Goal: Information Seeking & Learning: Learn about a topic

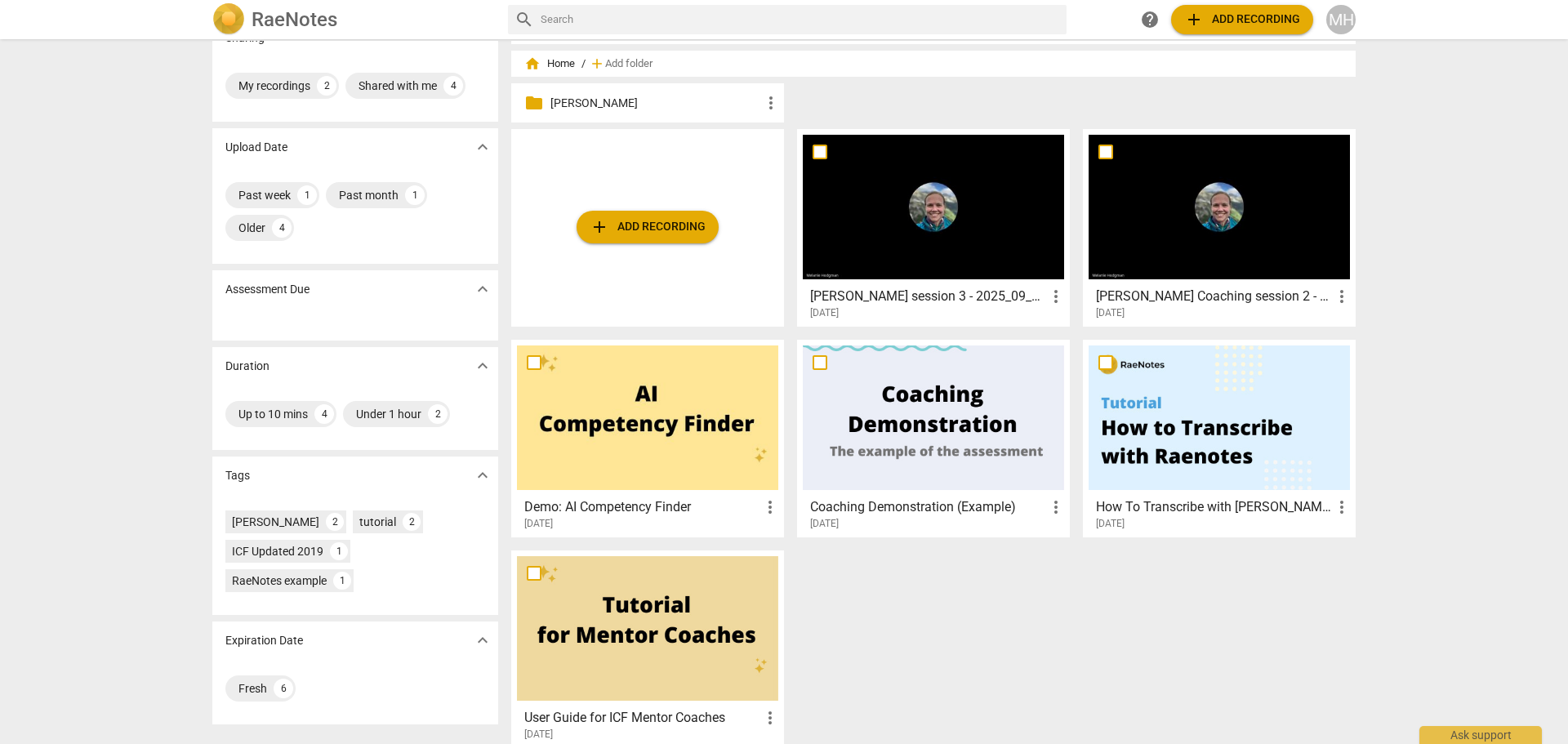
scroll to position [50, 0]
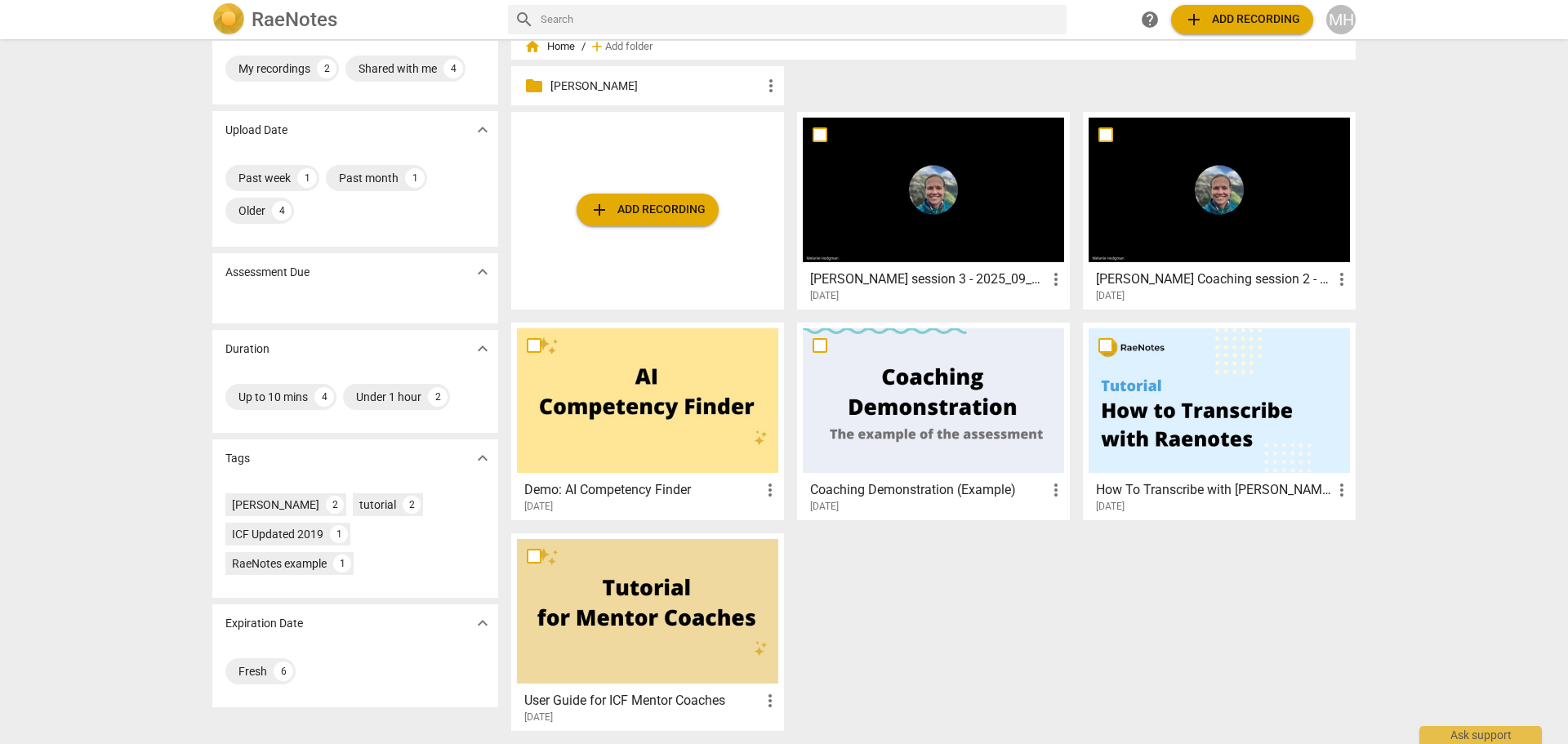
click at [962, 272] on h3 "[PERSON_NAME] session 3 - 2025_09_09 09_00 PDT - Recording" at bounding box center [928, 279] width 236 height 19
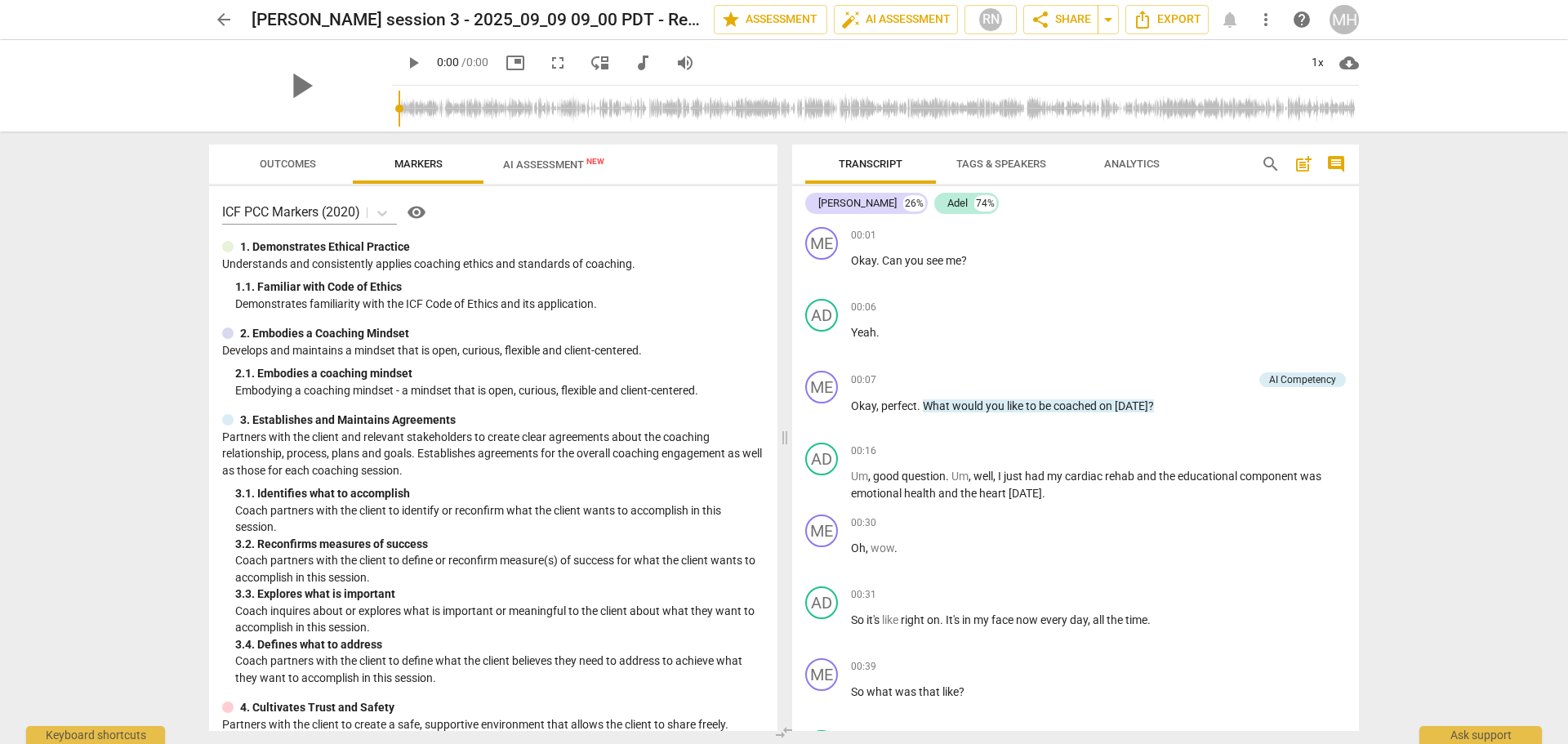
click at [552, 162] on span "AI Assessment New" at bounding box center [554, 165] width 101 height 12
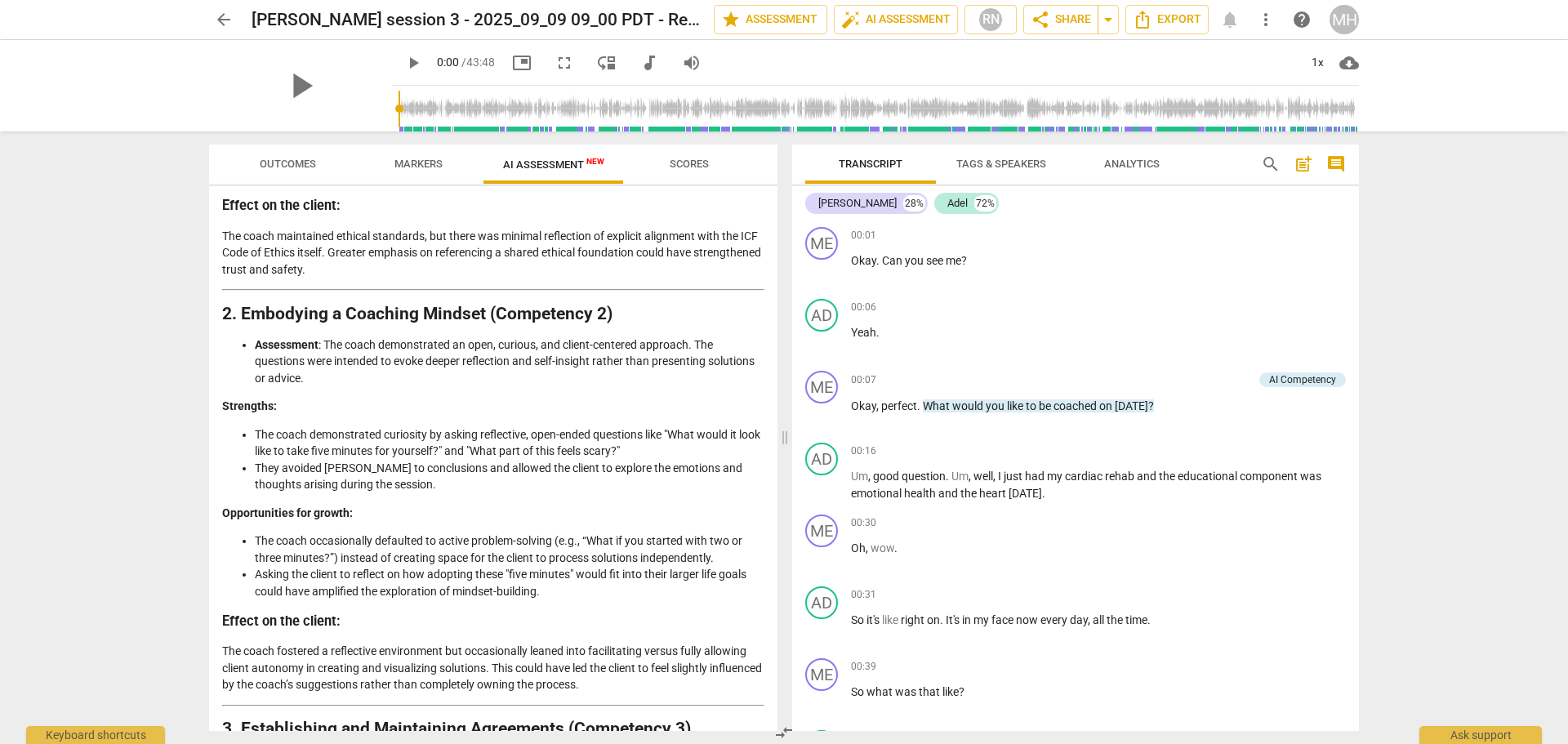
scroll to position [408, 0]
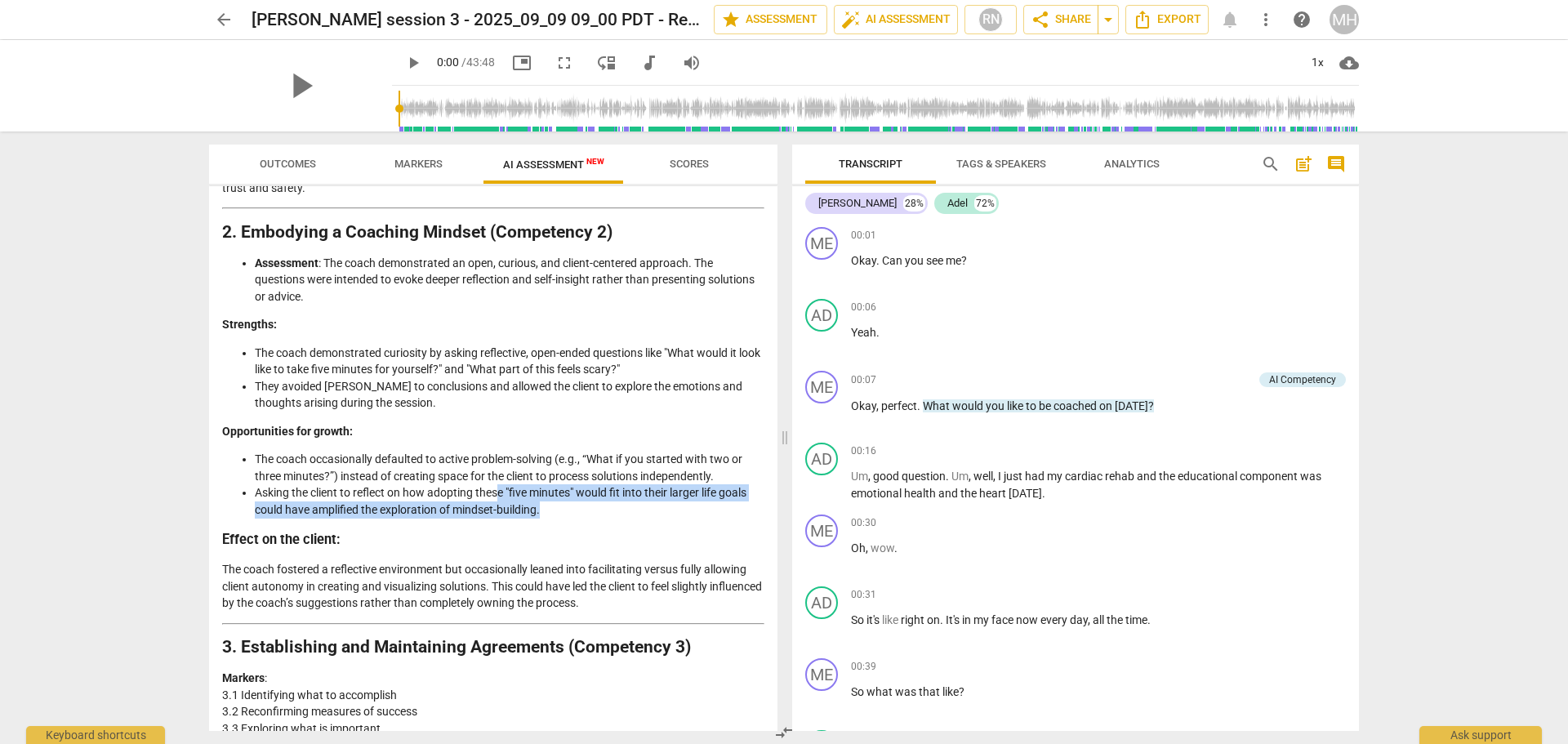
drag, startPoint x: 502, startPoint y: 491, endPoint x: 673, endPoint y: 513, distance: 172.4
click at [673, 513] on li "Asking the client to reflect on how adopting these "five minutes" would fit int…" at bounding box center [509, 501] width 509 height 33
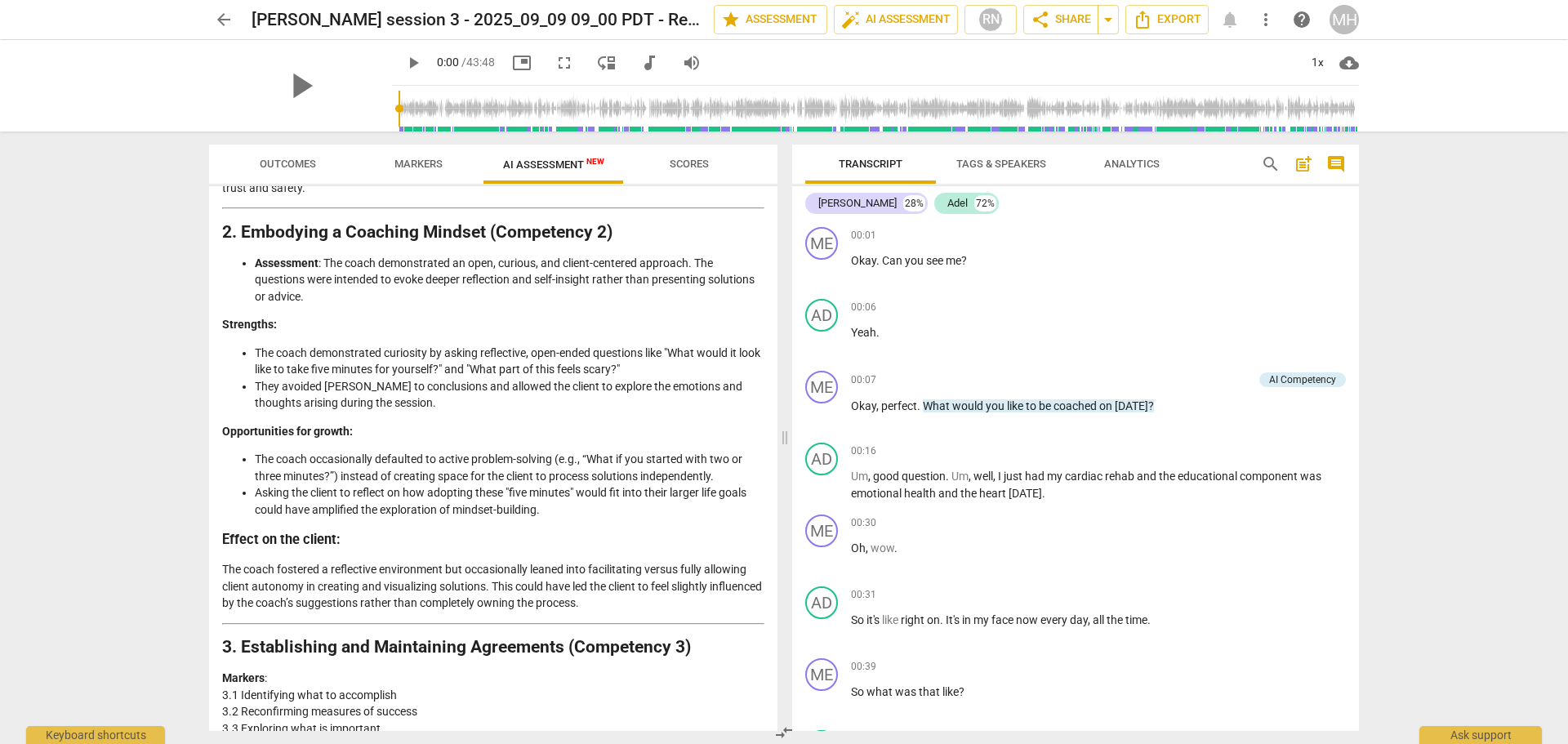
click at [650, 602] on p "The coach fostered a reflective environment but occasionally leaned into facili…" at bounding box center [493, 586] width 542 height 50
drag, startPoint x: 591, startPoint y: 565, endPoint x: 771, endPoint y: 563, distance: 180.0
click at [771, 563] on div "Disclaimer: AI can make mistakes. Consult a qualified mentor coach before actin…" at bounding box center [493, 458] width 568 height 545
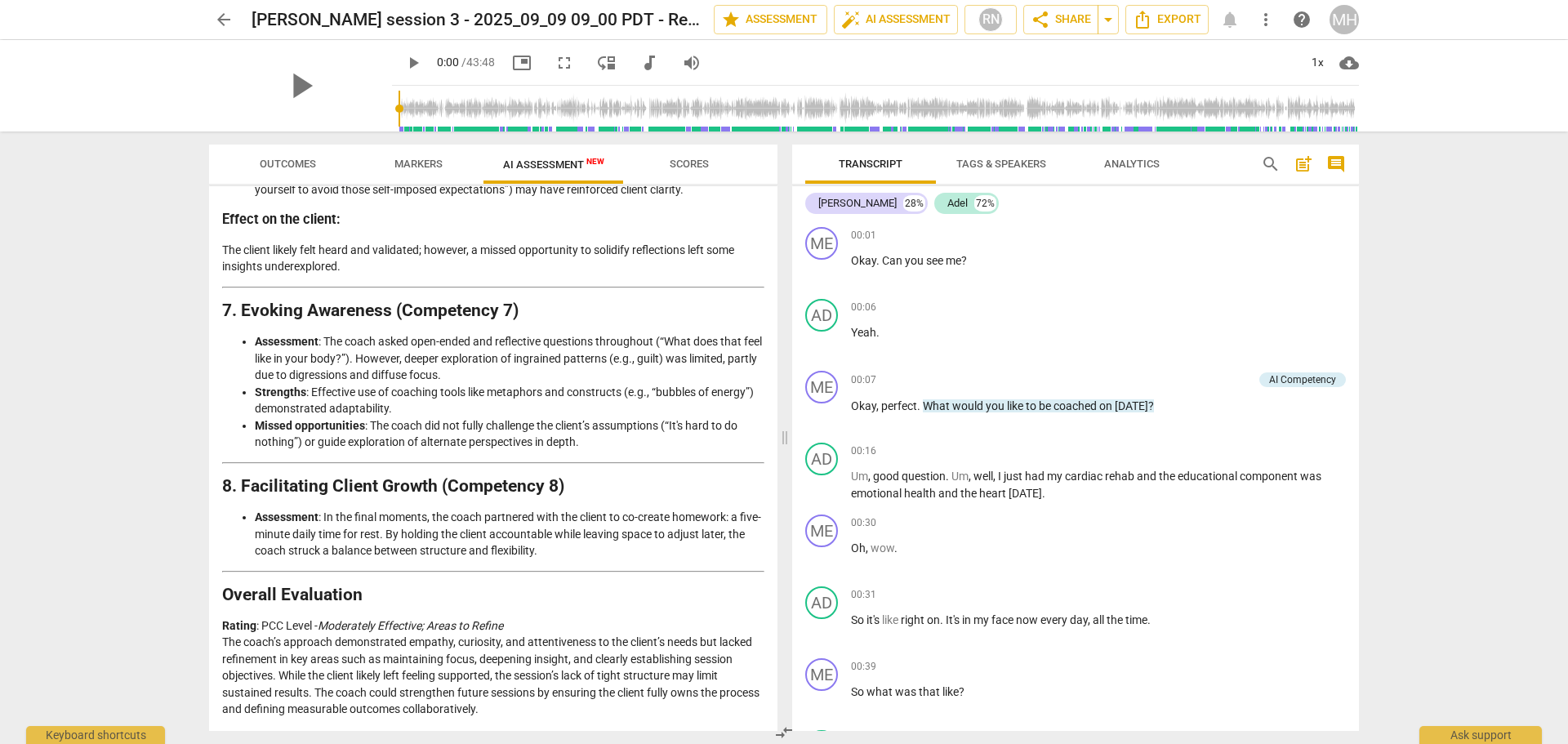
scroll to position [2577, 0]
click at [229, 24] on span "arrow_back" at bounding box center [224, 19] width 19 height 19
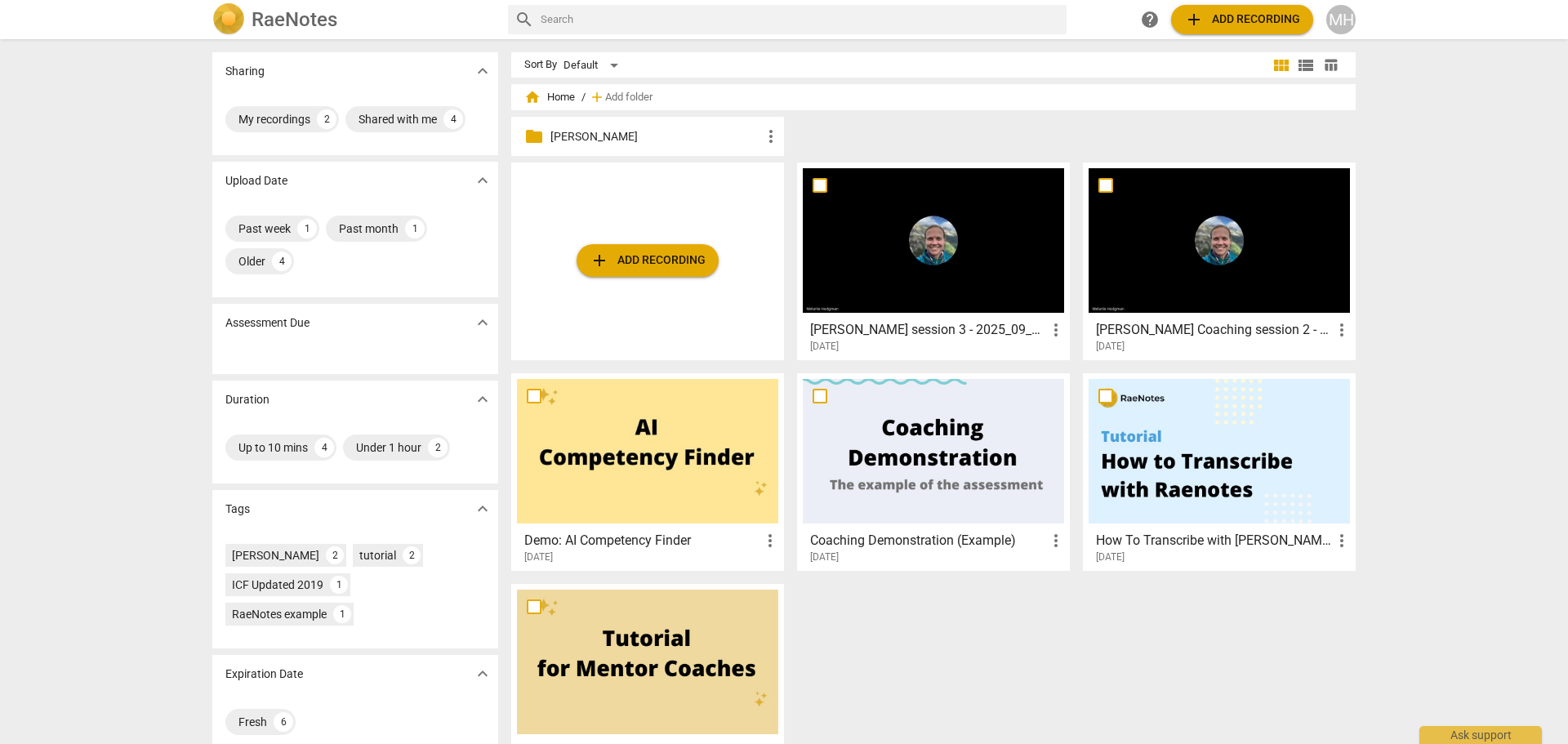
click at [562, 135] on p "[PERSON_NAME]" at bounding box center [656, 136] width 211 height 17
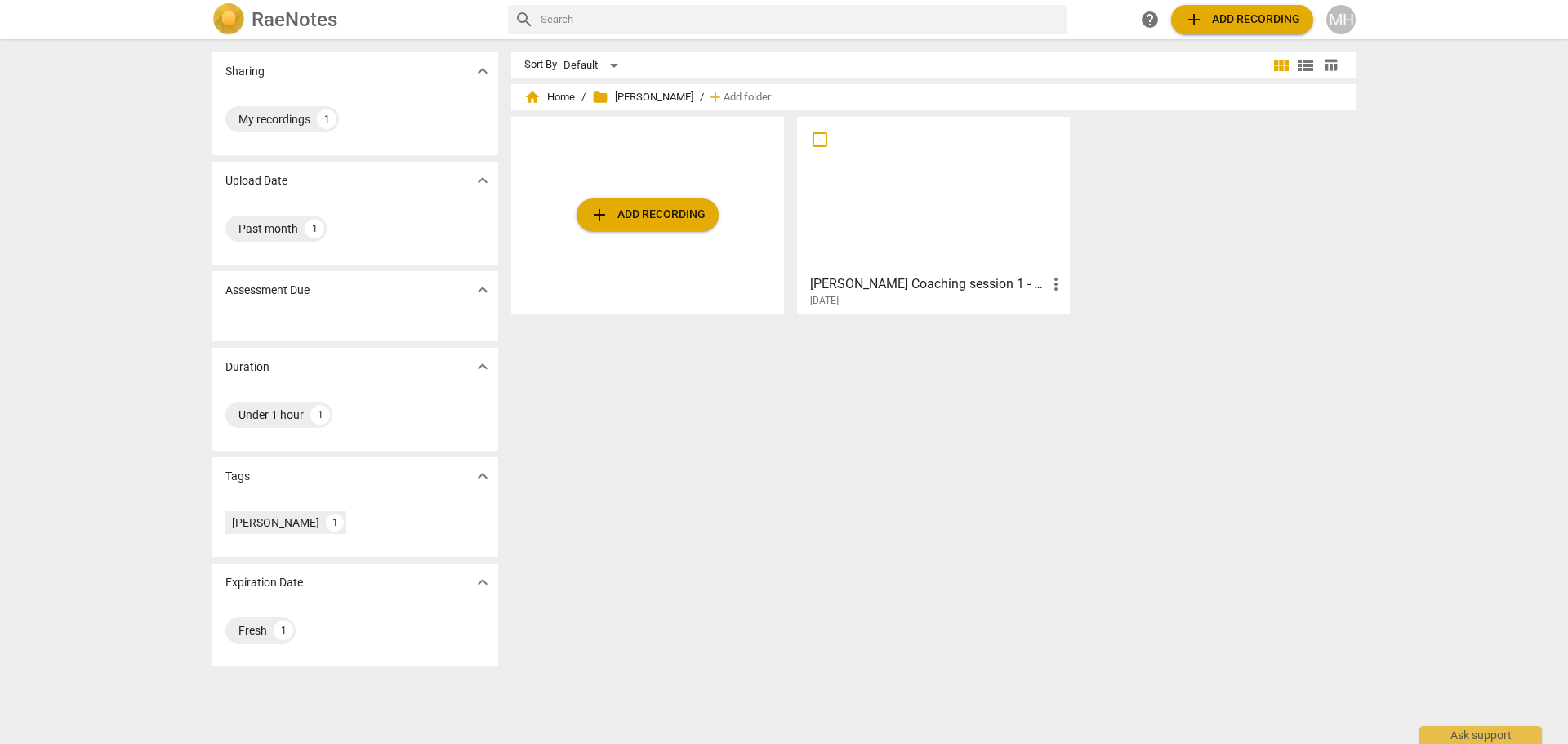
click at [951, 284] on h3 "[PERSON_NAME] Coaching session 1 - 2025_08_13 09_13 PDT - Recording" at bounding box center [928, 284] width 236 height 19
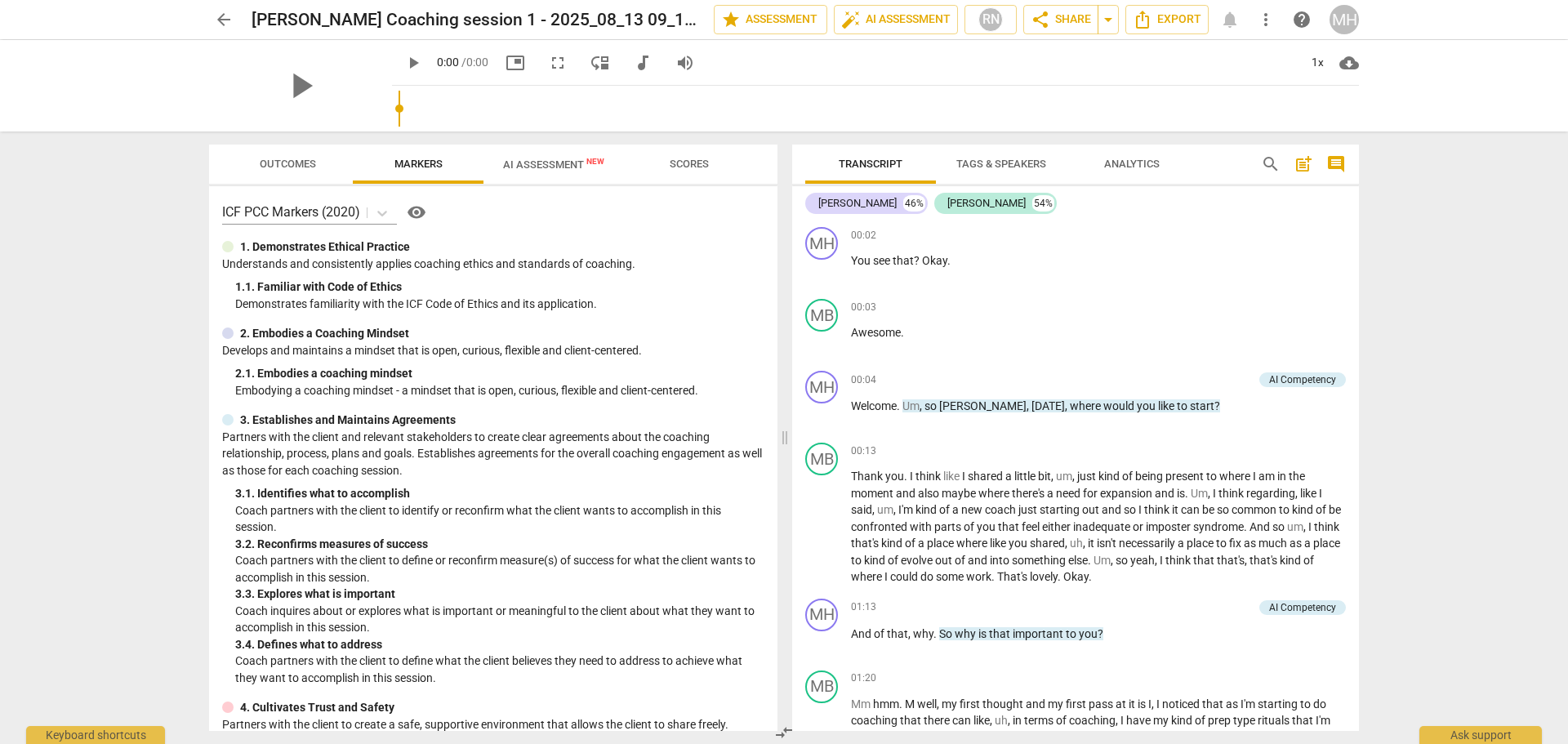
click at [545, 170] on span "AI Assessment New" at bounding box center [554, 165] width 101 height 12
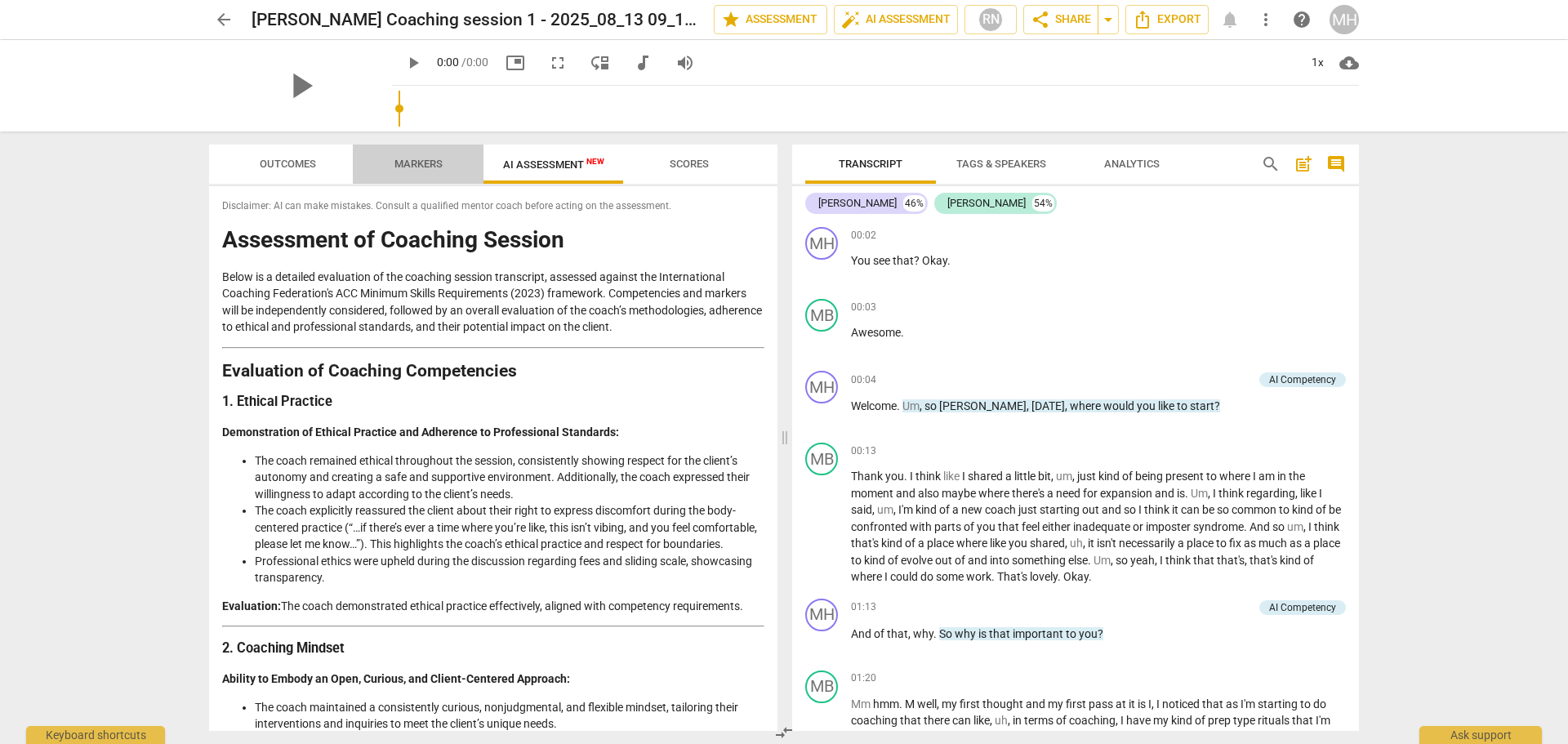
click at [399, 160] on span "Markers" at bounding box center [419, 164] width 48 height 12
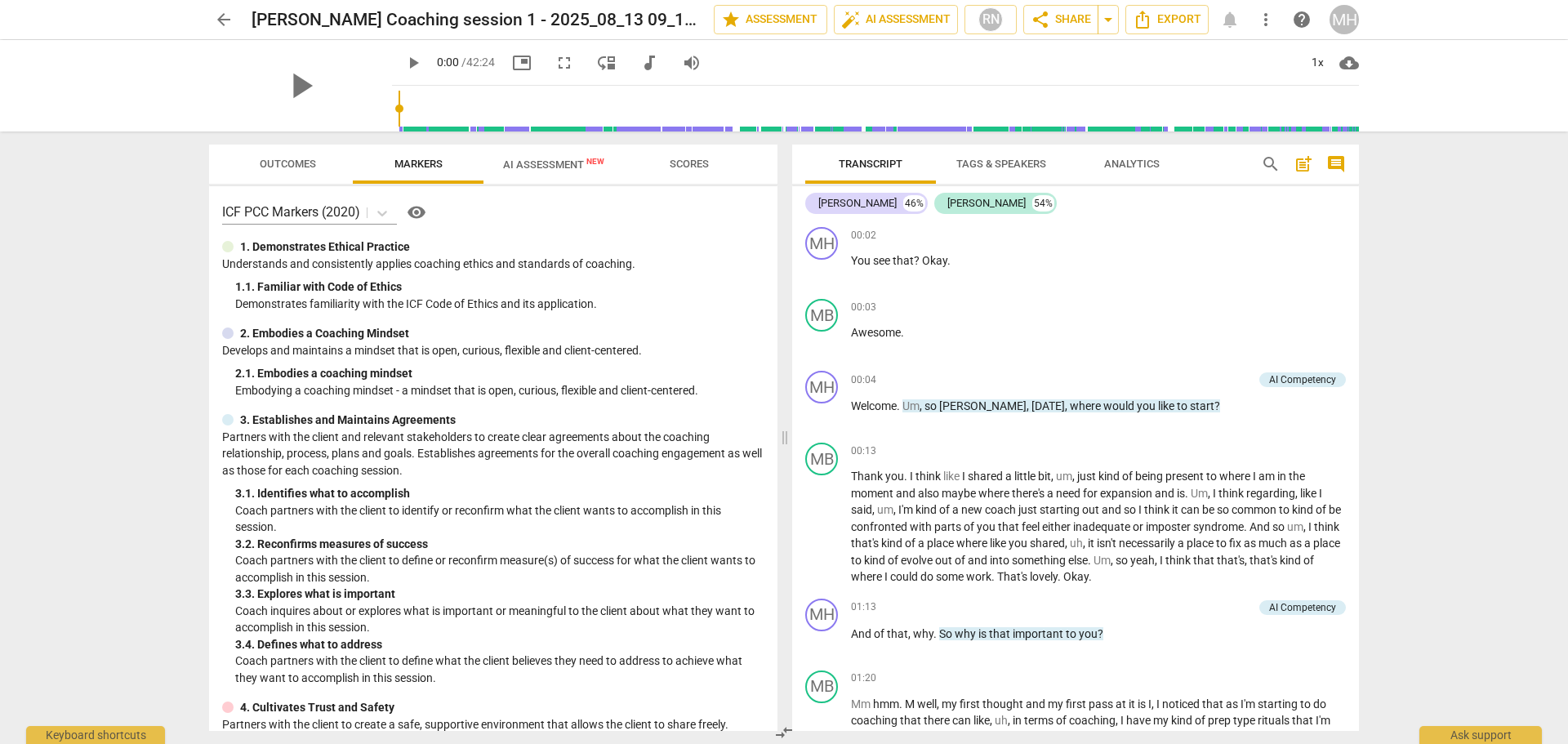
click at [570, 169] on span "AI Assessment New" at bounding box center [554, 165] width 101 height 12
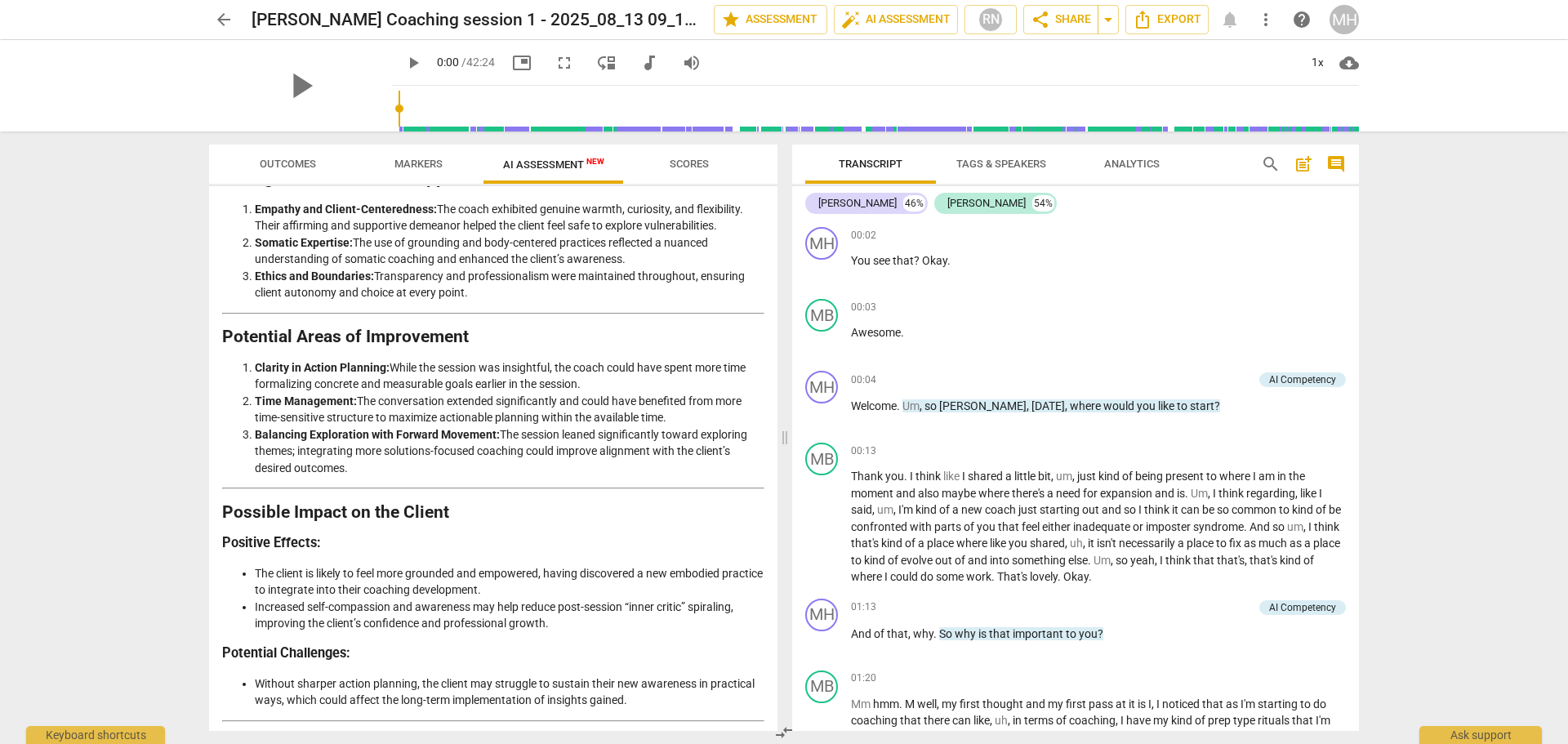
scroll to position [2377, 0]
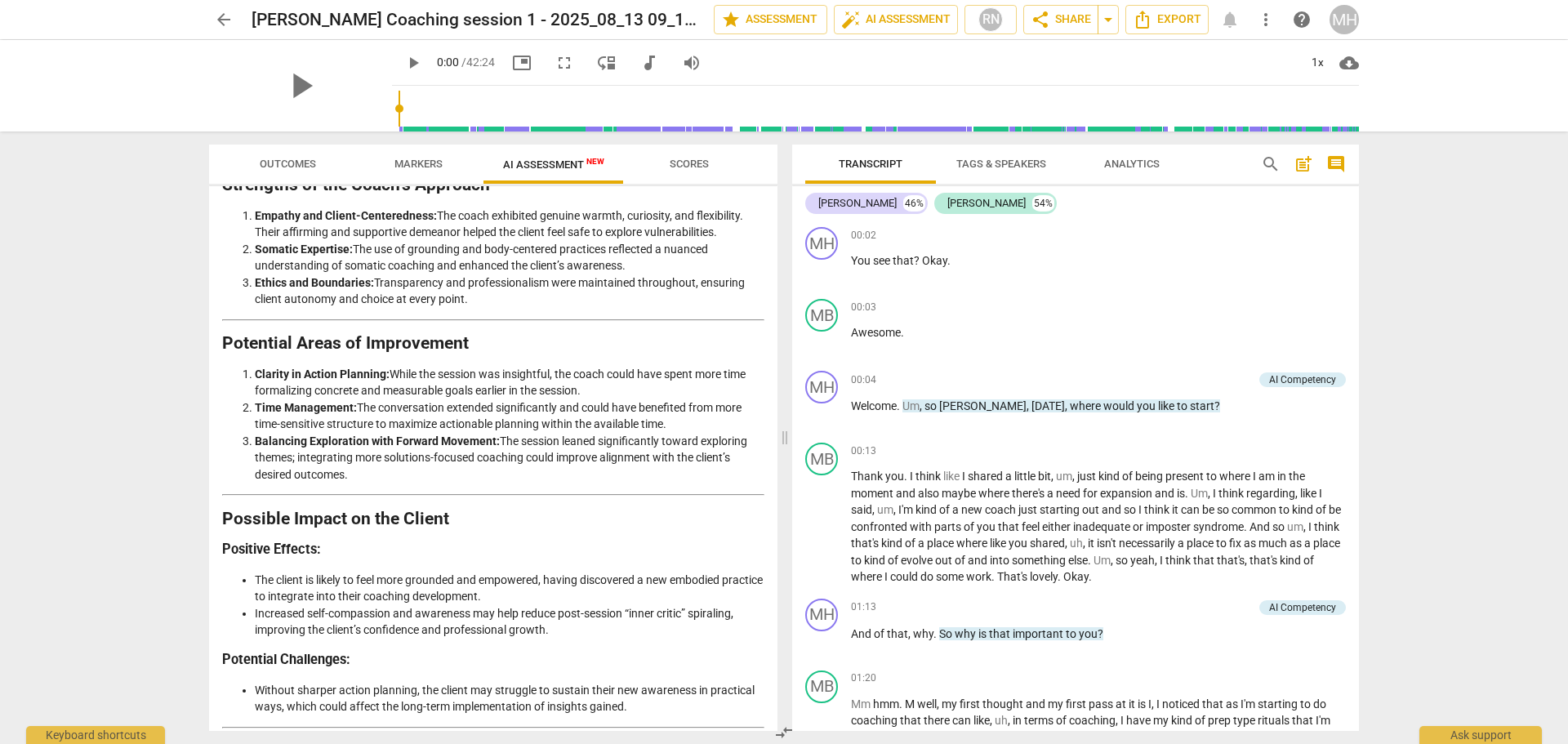
click at [228, 22] on span "arrow_back" at bounding box center [224, 19] width 19 height 19
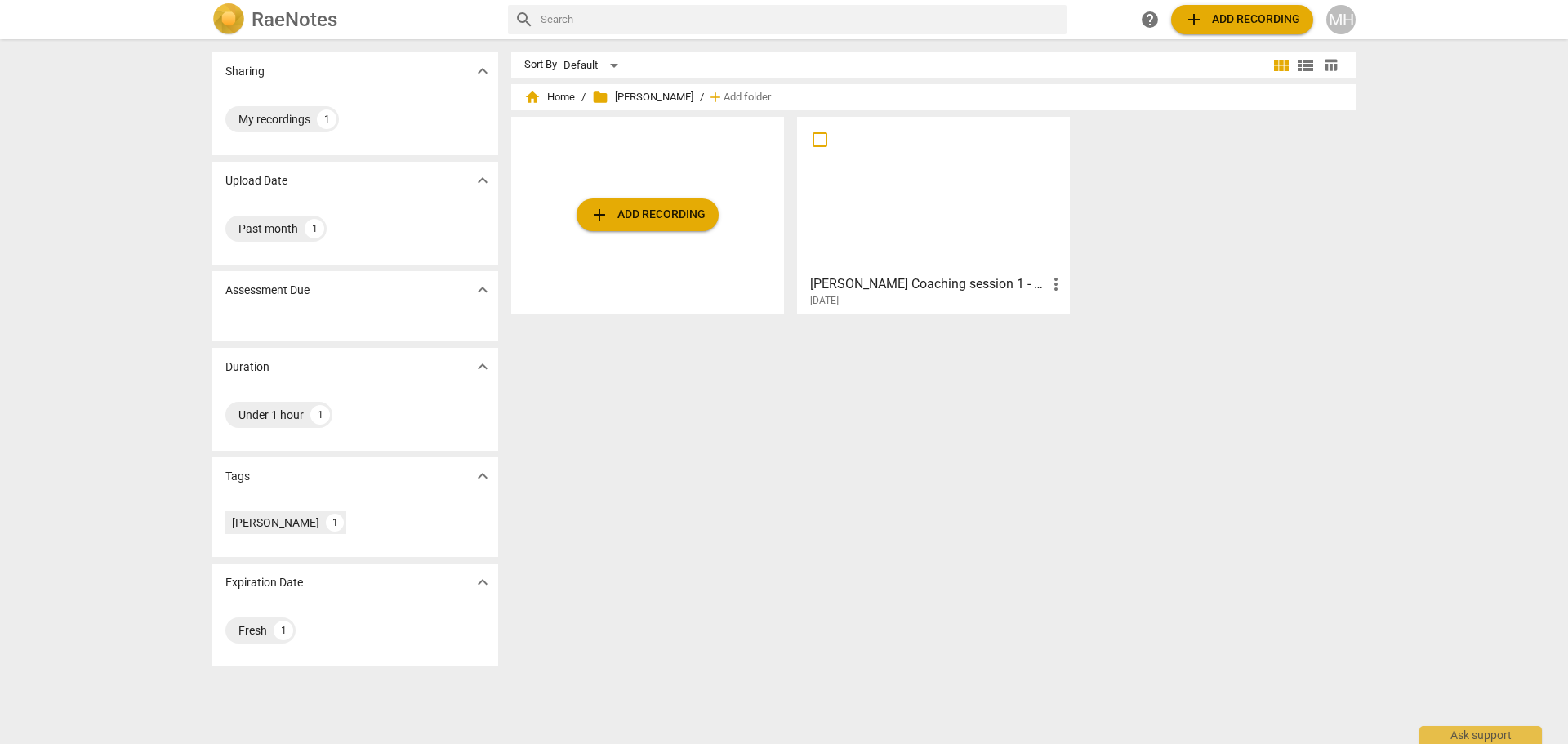
click at [710, 90] on span "add Add folder" at bounding box center [740, 97] width 61 height 17
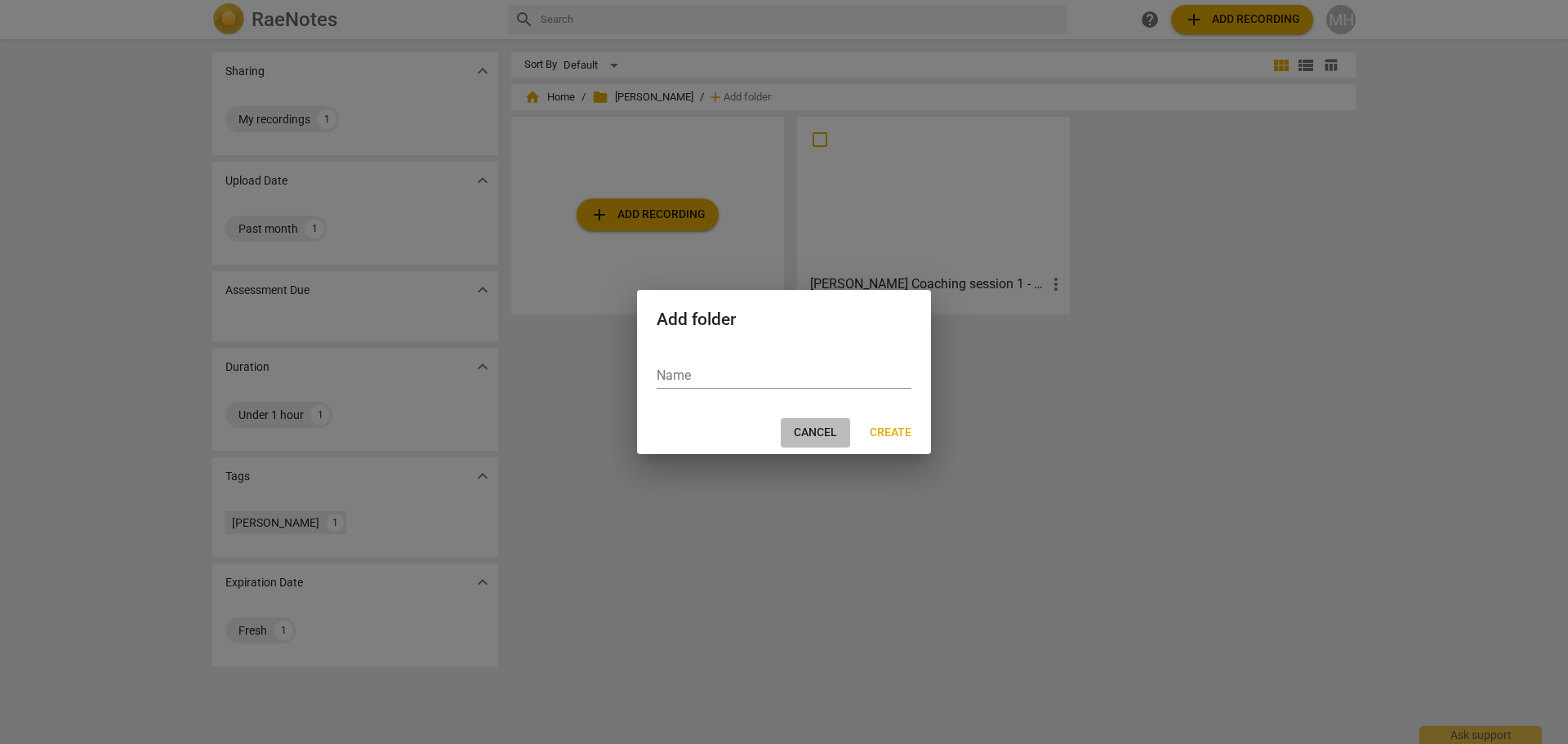
click at [829, 424] on button "Cancel" at bounding box center [815, 432] width 70 height 29
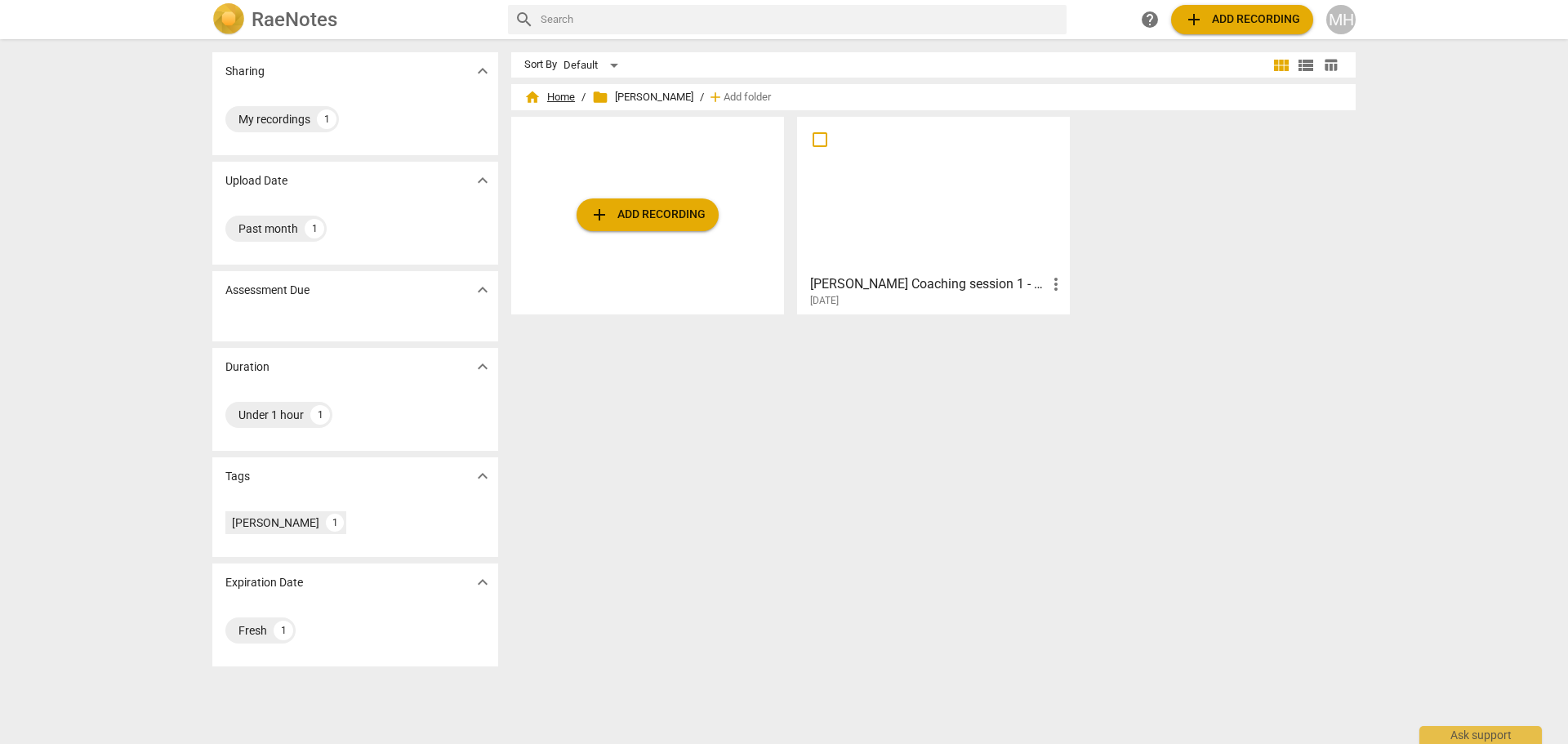
click at [560, 93] on span "home Home" at bounding box center [549, 97] width 50 height 17
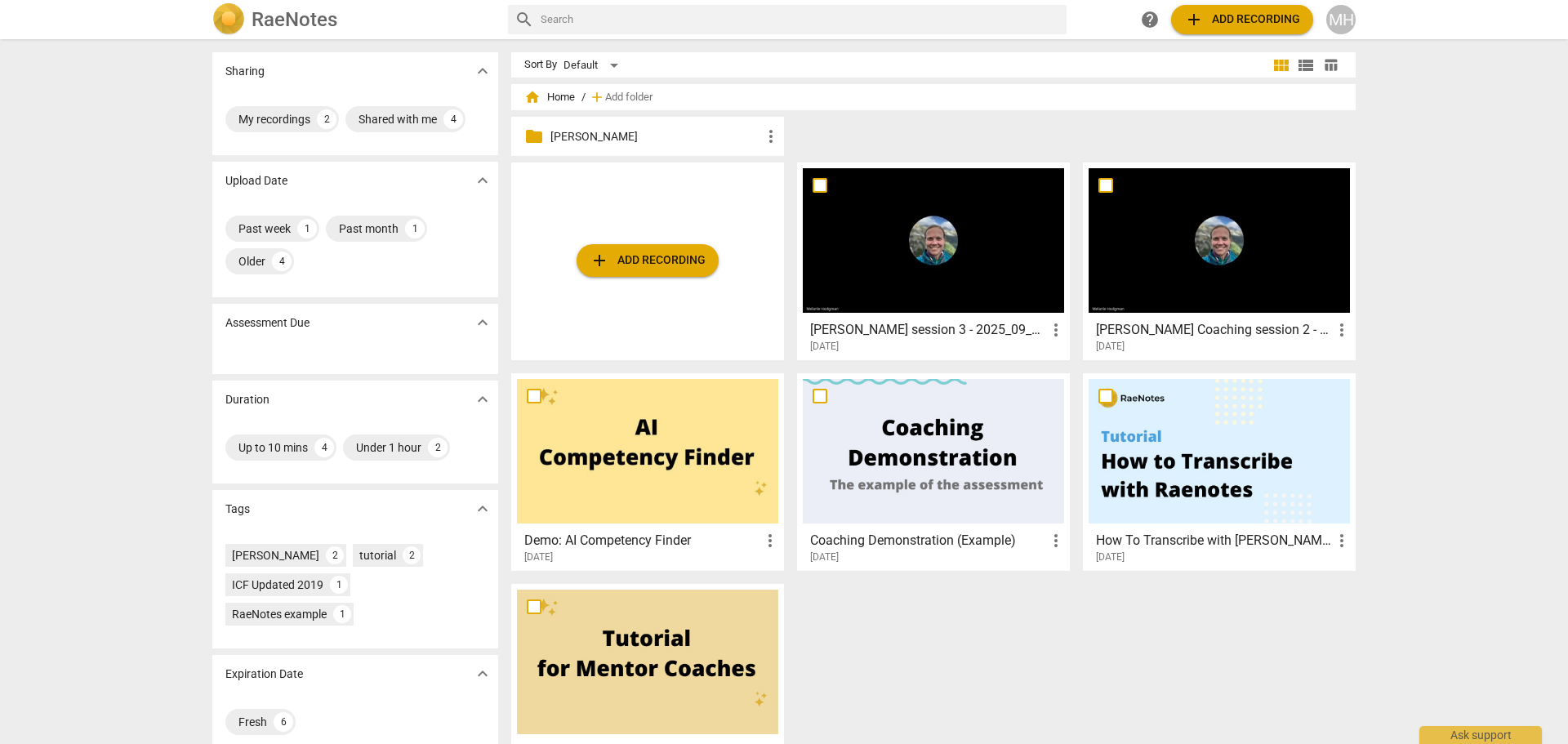
scroll to position [50, 0]
